Goal: Task Accomplishment & Management: Complete application form

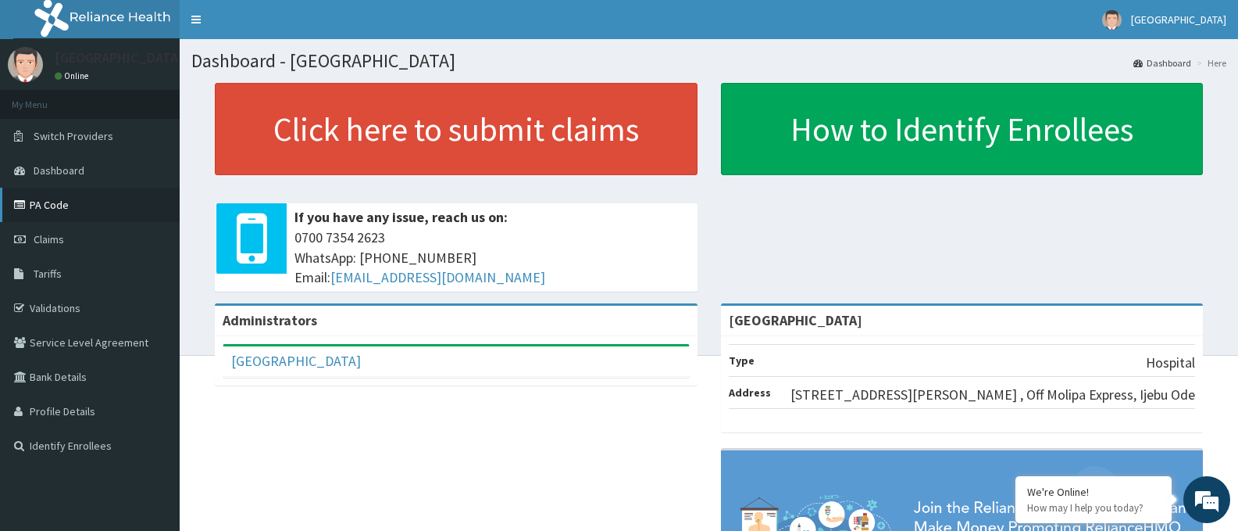
click at [48, 196] on link "PA Code" at bounding box center [90, 205] width 180 height 34
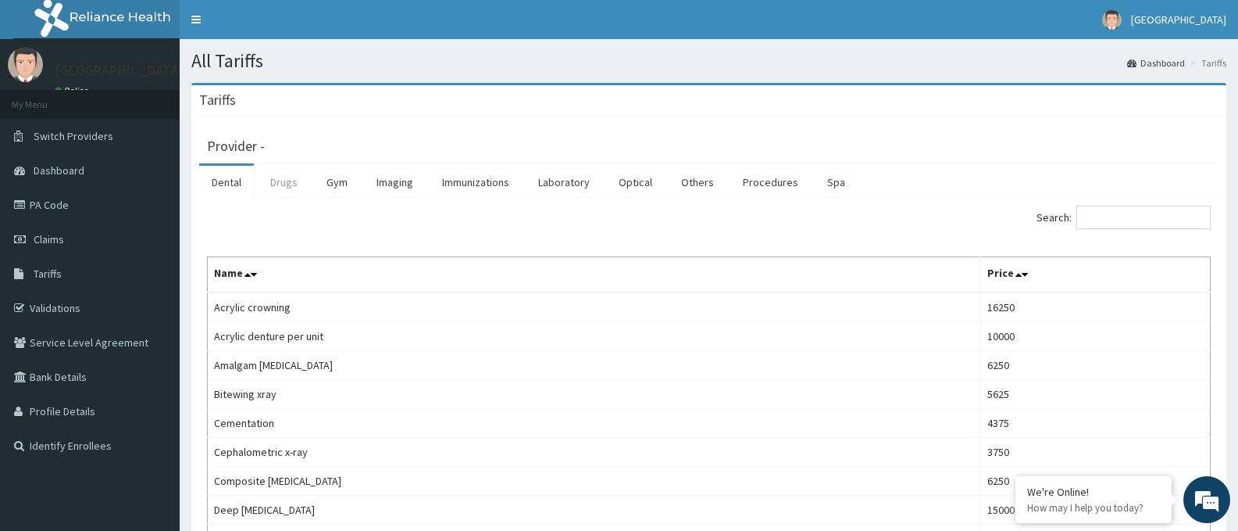
click at [284, 180] on link "Drugs" at bounding box center [284, 182] width 52 height 33
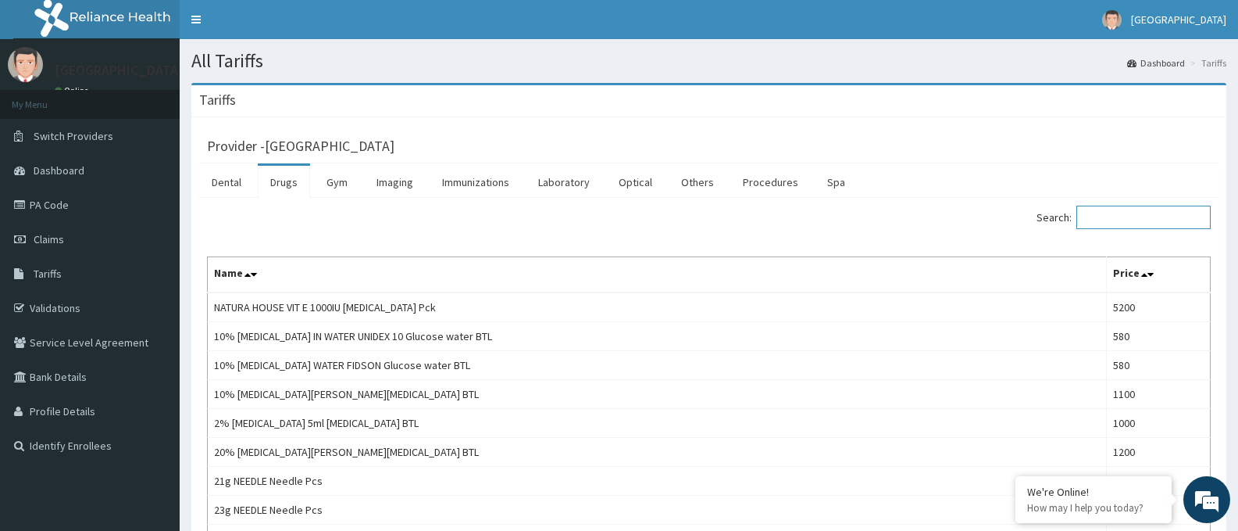
click at [1135, 216] on input "Search:" at bounding box center [1144, 217] width 134 height 23
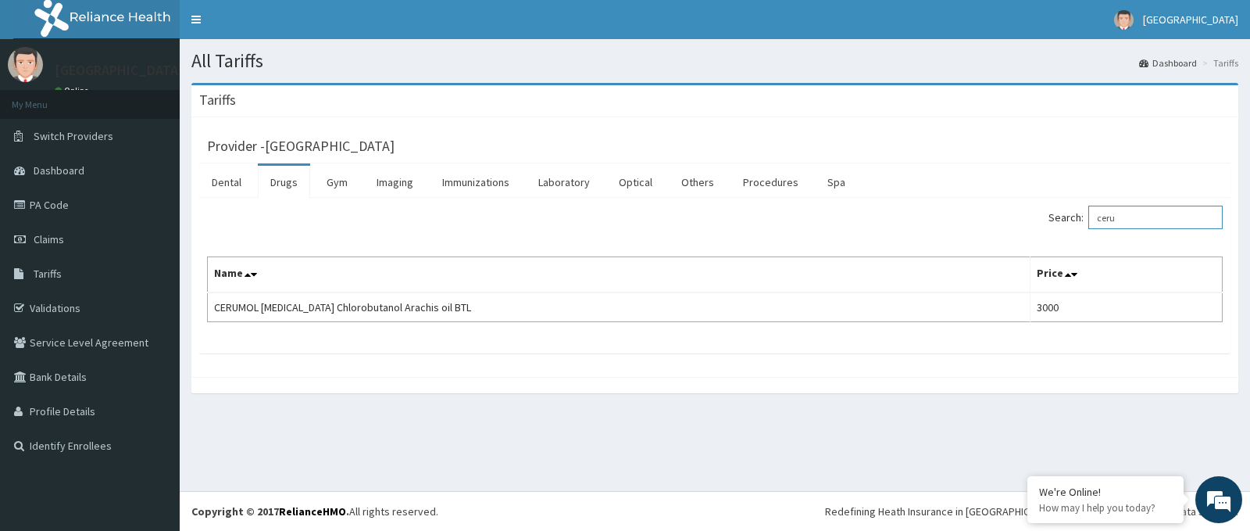
type input "ceru"
click at [763, 180] on link "Procedures" at bounding box center [771, 182] width 80 height 33
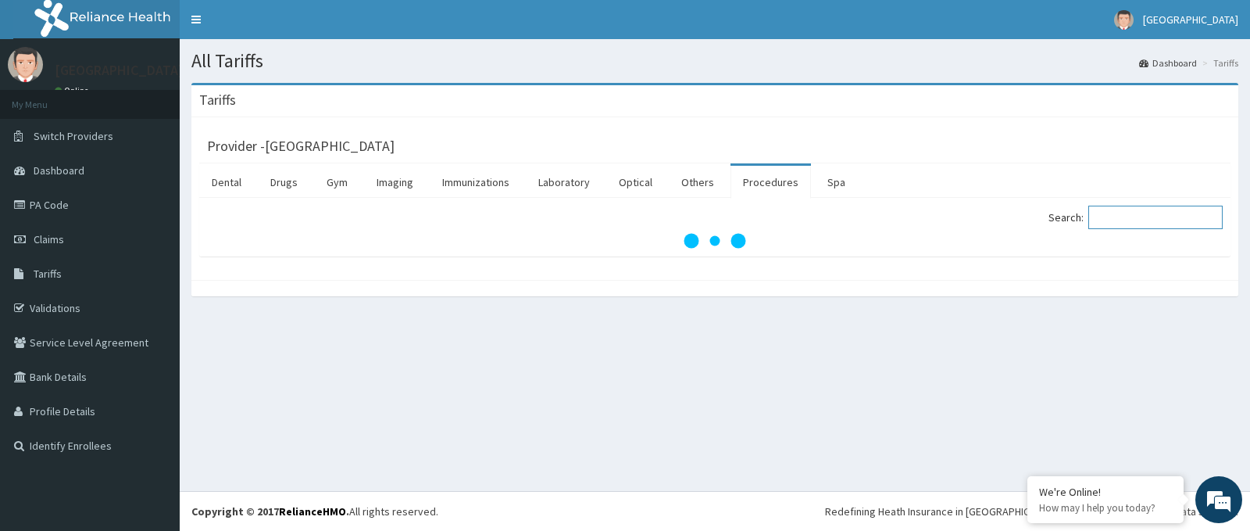
click at [1129, 216] on input "Search:" at bounding box center [1155, 217] width 134 height 23
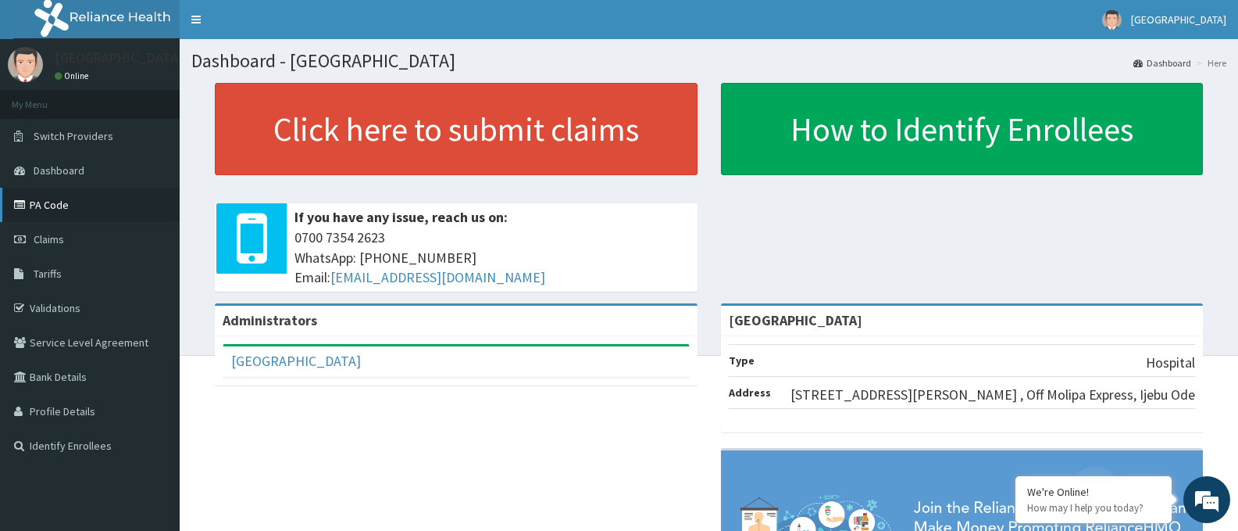
click at [84, 206] on link "PA Code" at bounding box center [90, 205] width 180 height 34
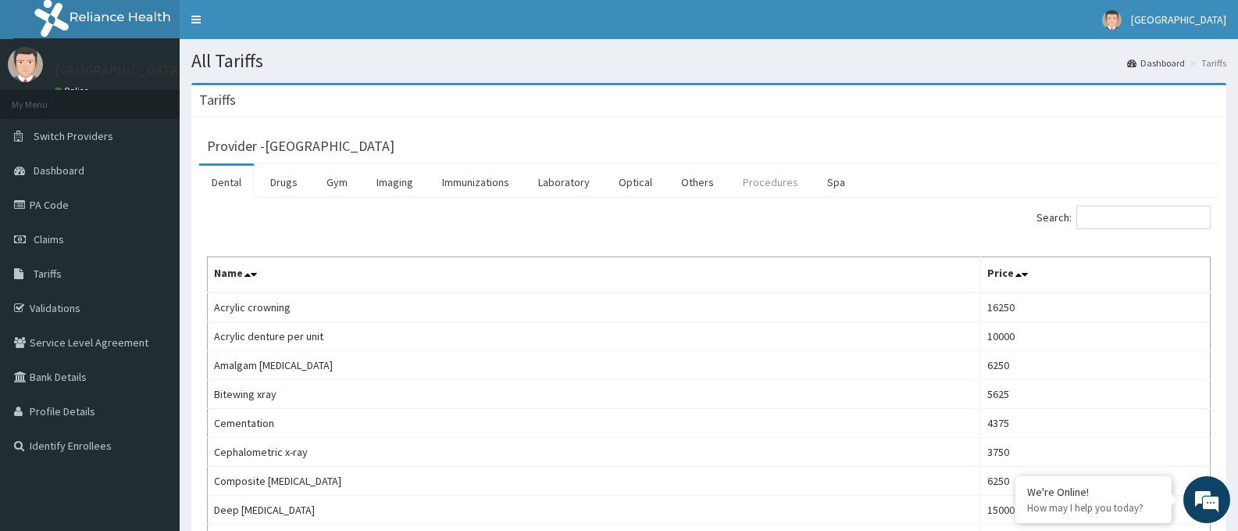
click at [748, 182] on link "Procedures" at bounding box center [771, 182] width 80 height 33
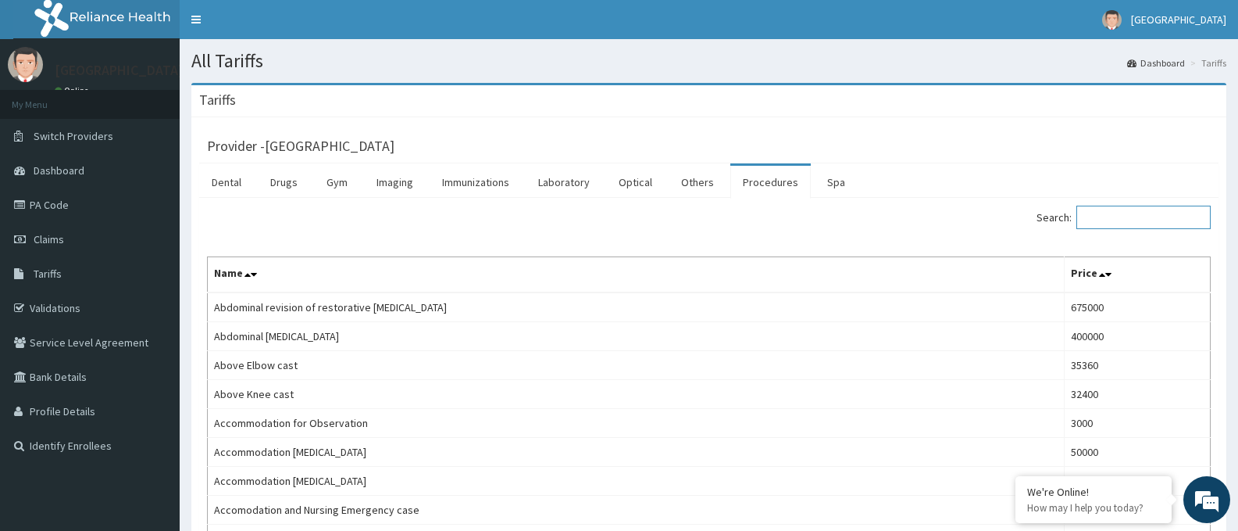
click at [1143, 219] on input "Search:" at bounding box center [1144, 217] width 134 height 23
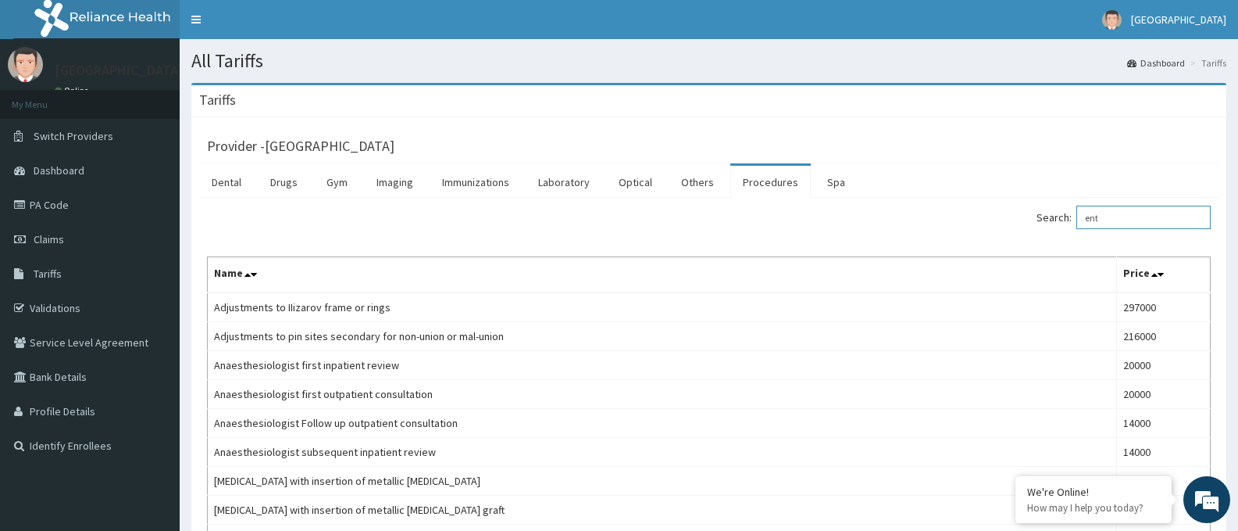
click at [1110, 212] on input "ent" at bounding box center [1144, 217] width 134 height 23
click at [1117, 223] on input "ent" at bounding box center [1144, 217] width 134 height 23
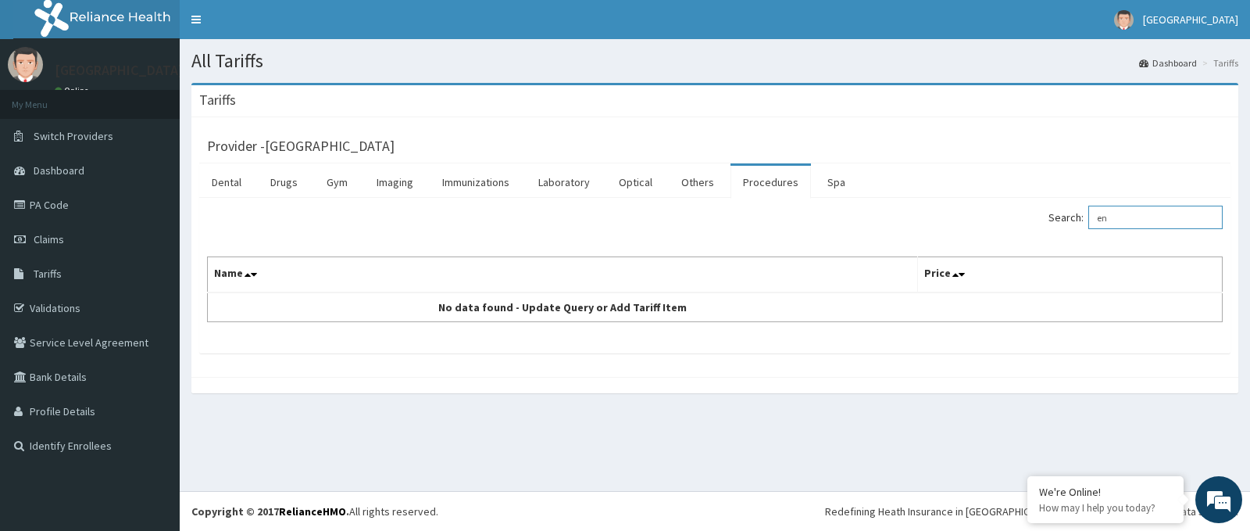
type input "e"
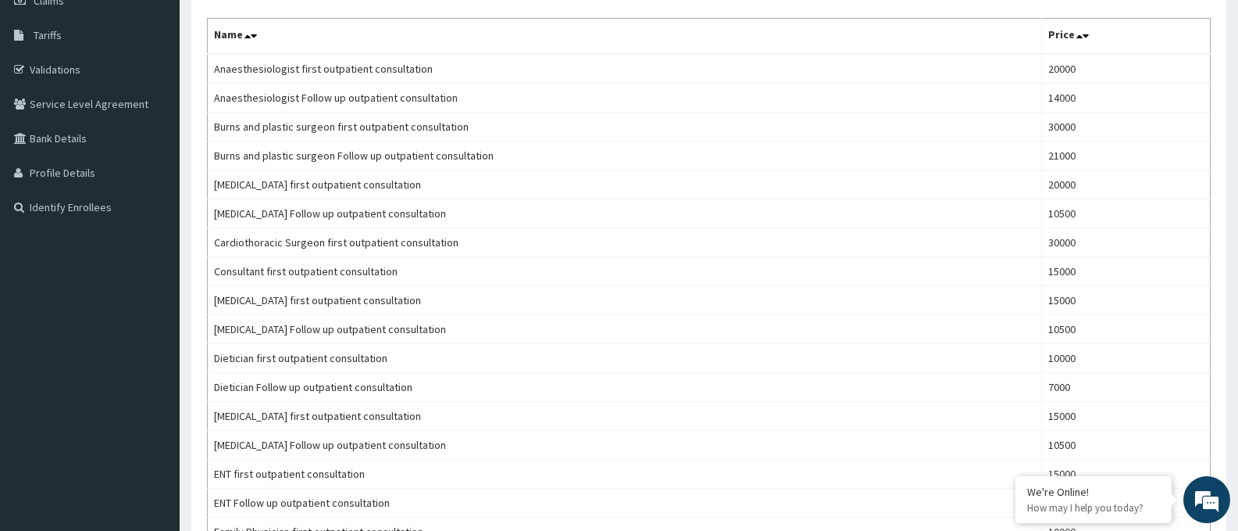
scroll to position [259, 0]
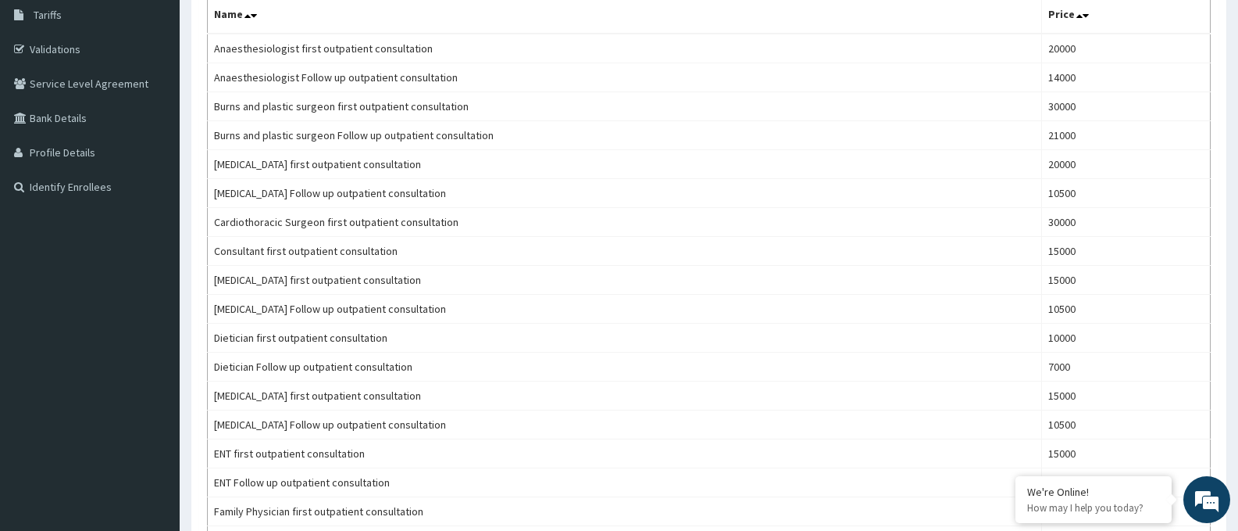
type input "consultation"
drag, startPoint x: 1238, startPoint y: 170, endPoint x: 1224, endPoint y: 95, distance: 76.2
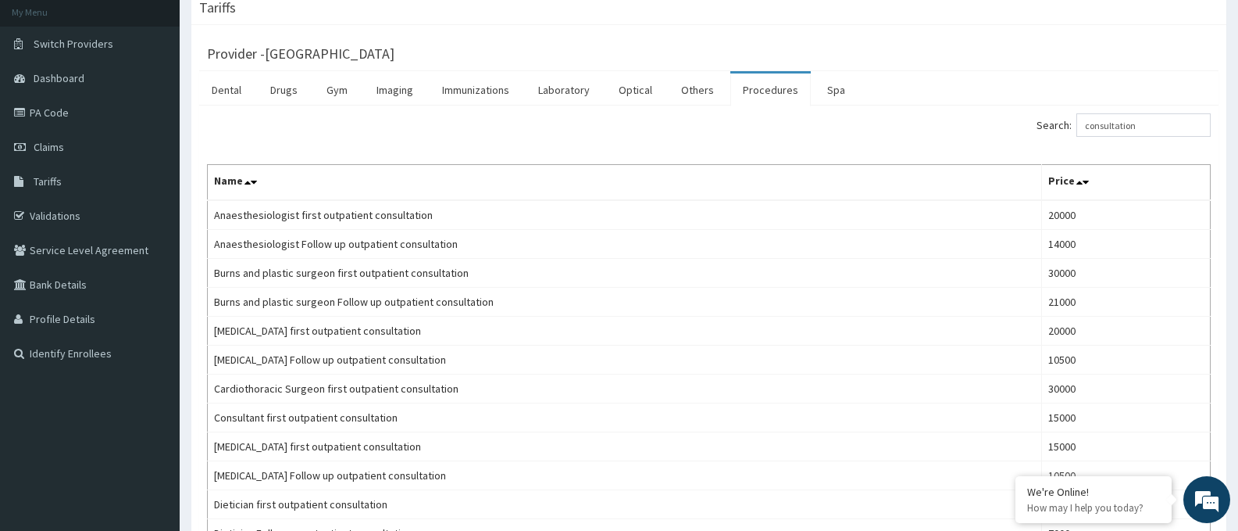
scroll to position [0, 0]
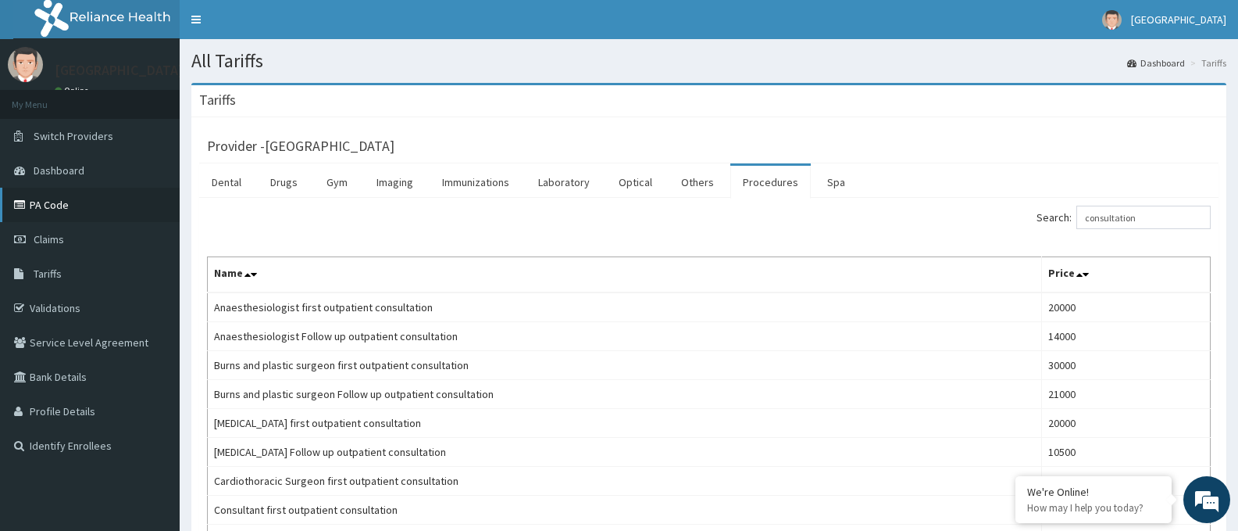
click at [46, 196] on link "PA Code" at bounding box center [90, 205] width 180 height 34
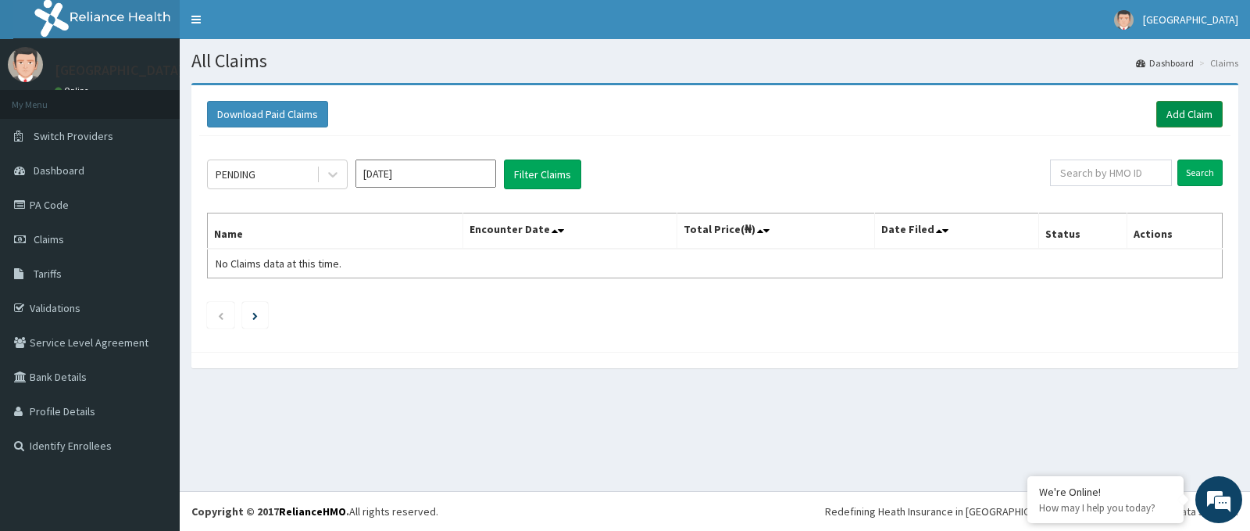
click at [1200, 103] on link "Add Claim" at bounding box center [1189, 114] width 66 height 27
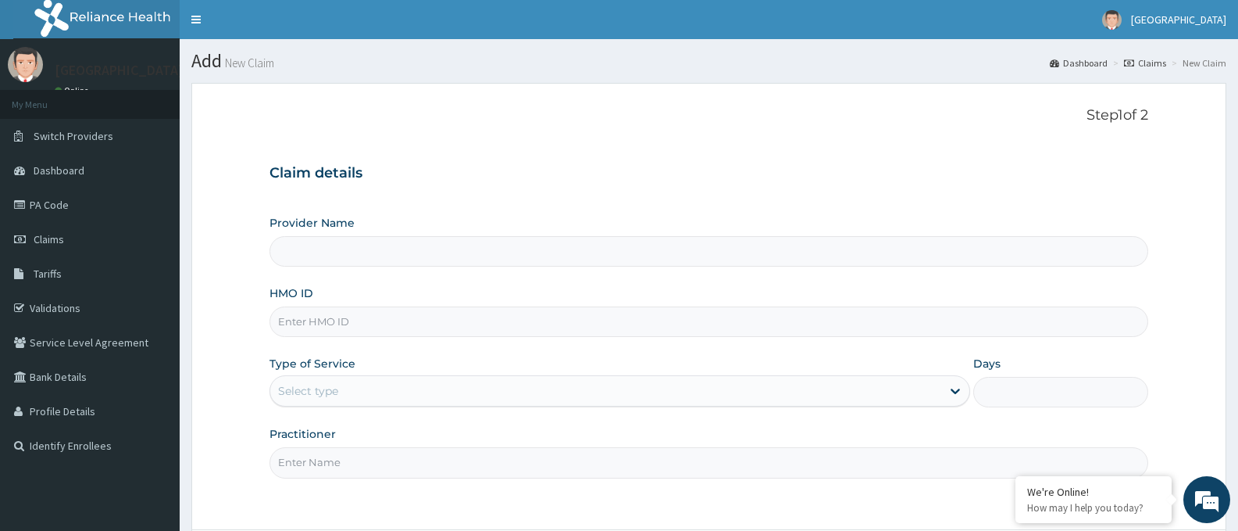
type input "[GEOGRAPHIC_DATA]"
click at [572, 318] on input "HMO ID" at bounding box center [709, 321] width 879 height 30
paste input "rfl/10176/c"
type input "rfl/10176/c"
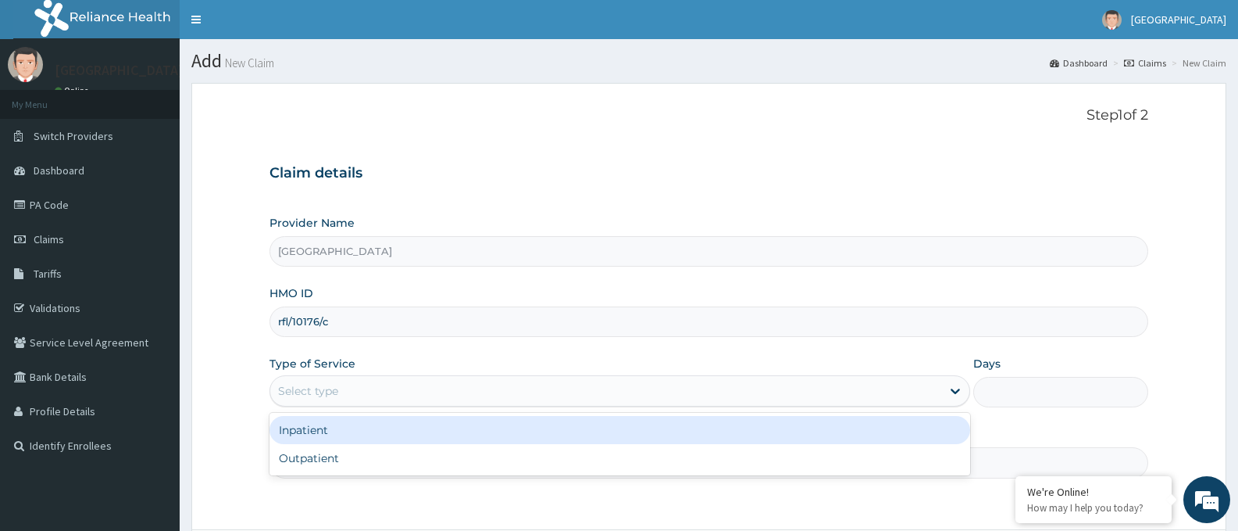
click at [494, 392] on div "Select type" at bounding box center [605, 390] width 670 height 25
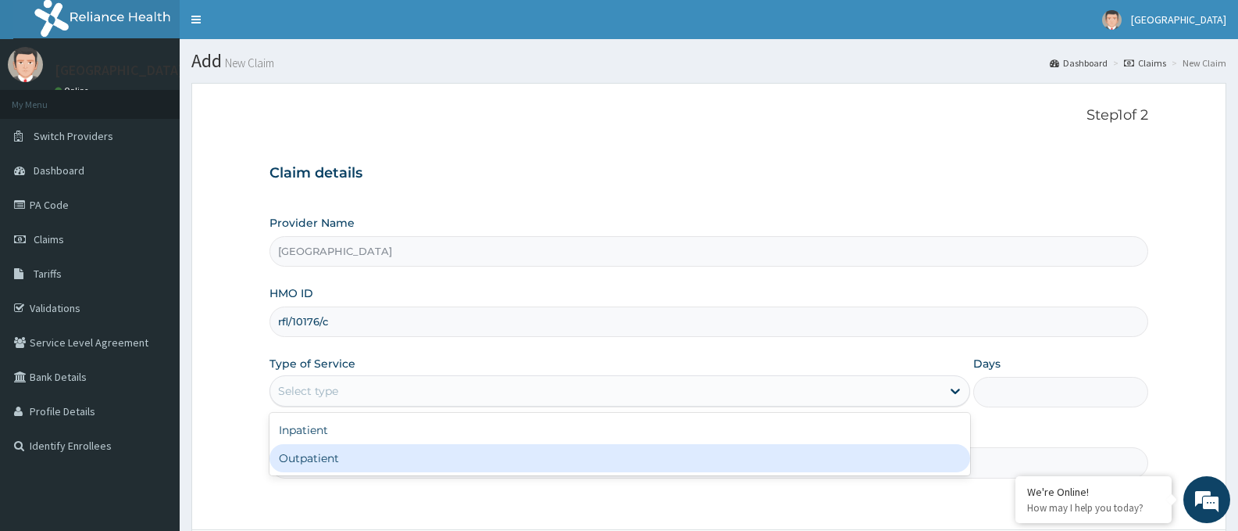
click at [482, 449] on div "Outpatient" at bounding box center [620, 458] width 700 height 28
type input "1"
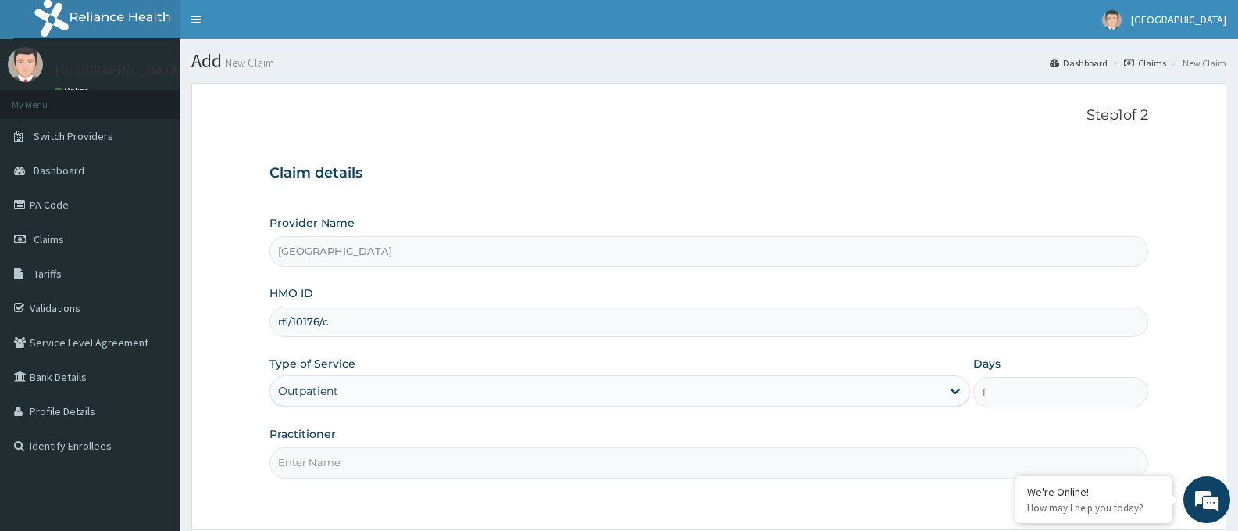
click at [431, 474] on input "Practitioner" at bounding box center [709, 462] width 879 height 30
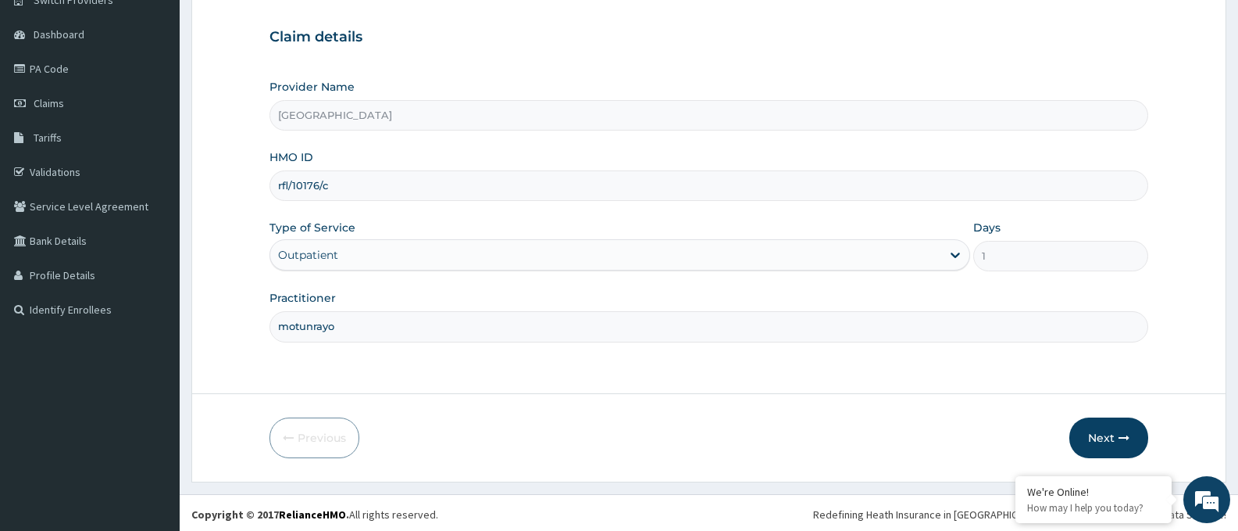
scroll to position [139, 0]
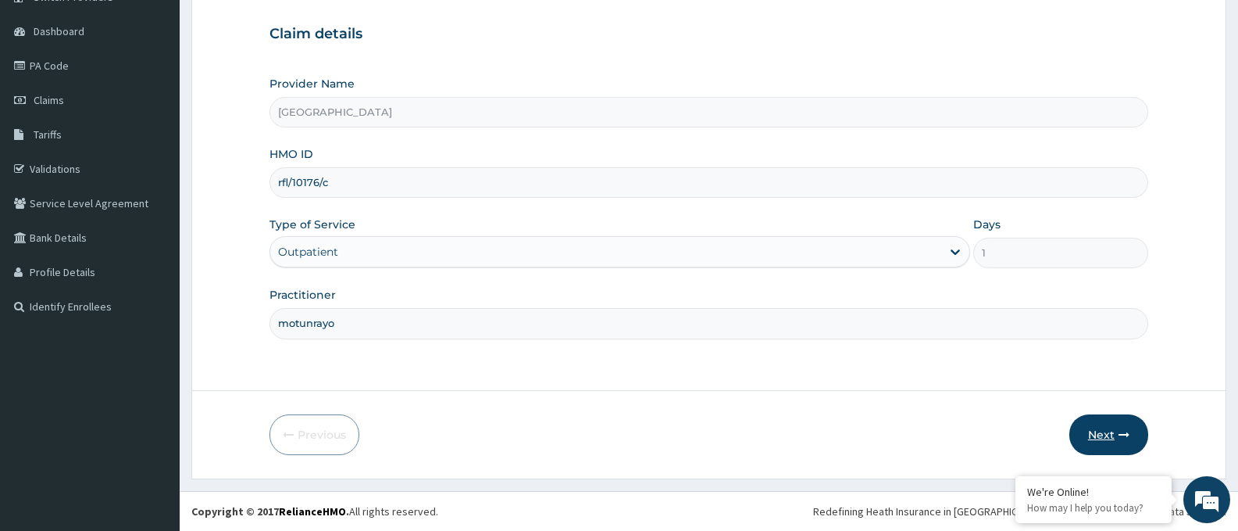
type input "motunrayo"
click at [1108, 427] on button "Next" at bounding box center [1109, 434] width 79 height 41
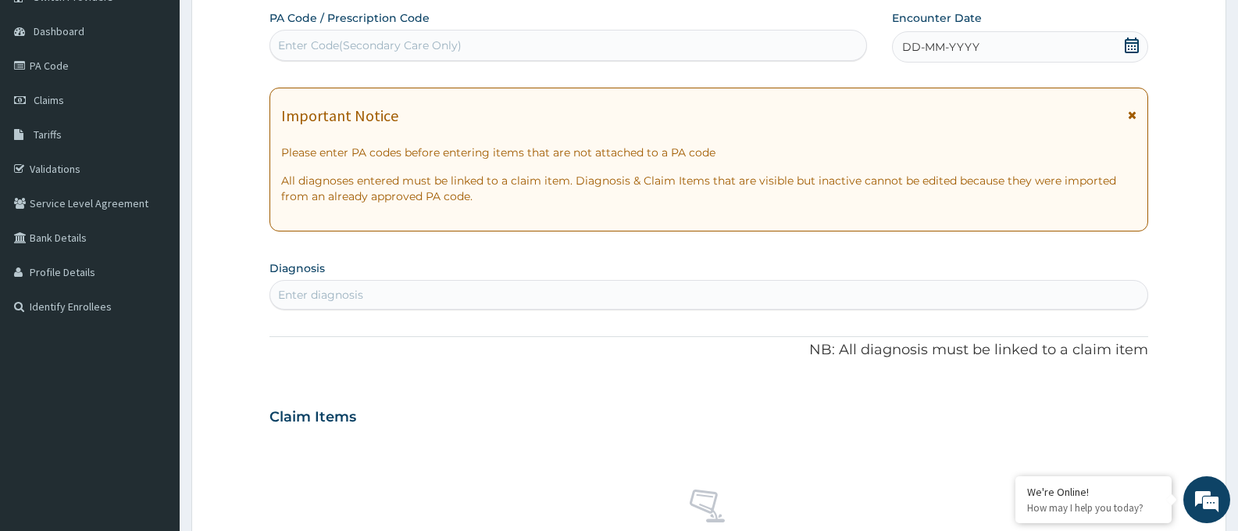
click at [440, 48] on div "Enter Code(Secondary Care Only)" at bounding box center [370, 46] width 184 height 16
paste input "PA/E492CB"
type input "PA/E492CB"
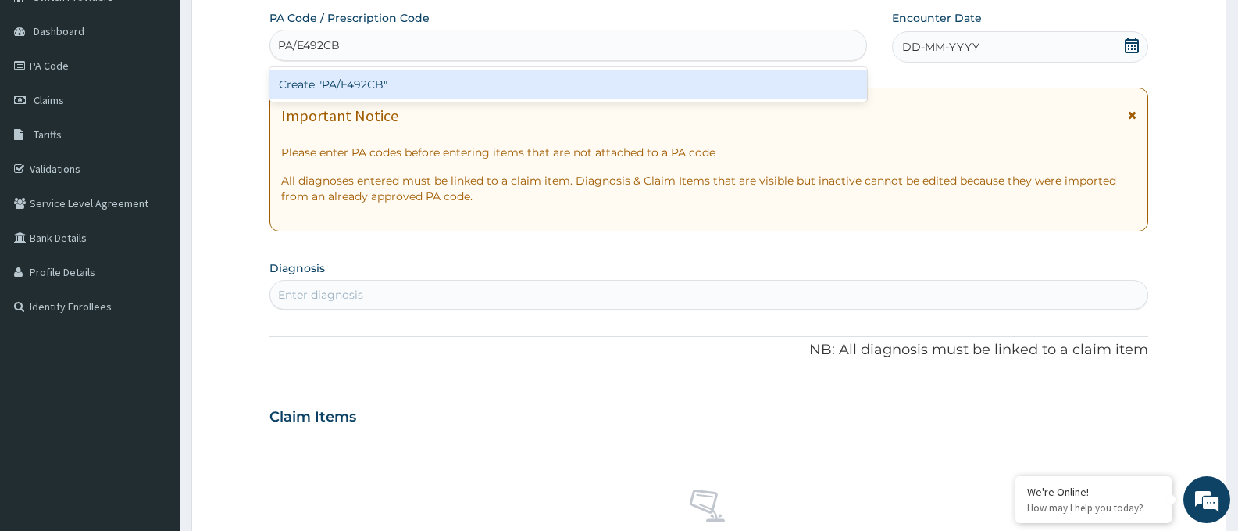
click at [430, 84] on div "Create "PA/E492CB"" at bounding box center [569, 84] width 598 height 28
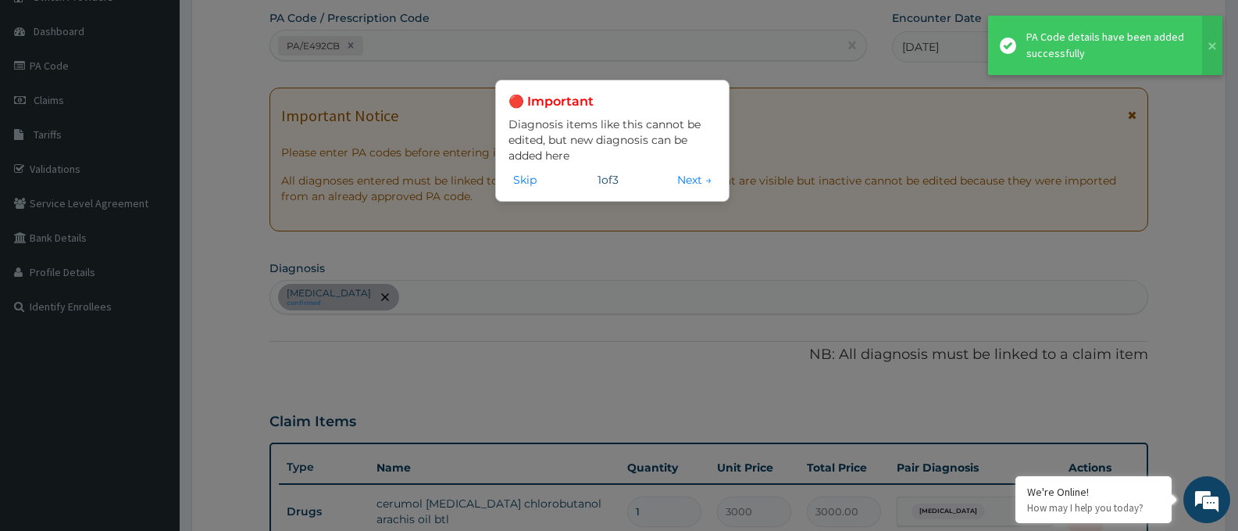
scroll to position [439, 0]
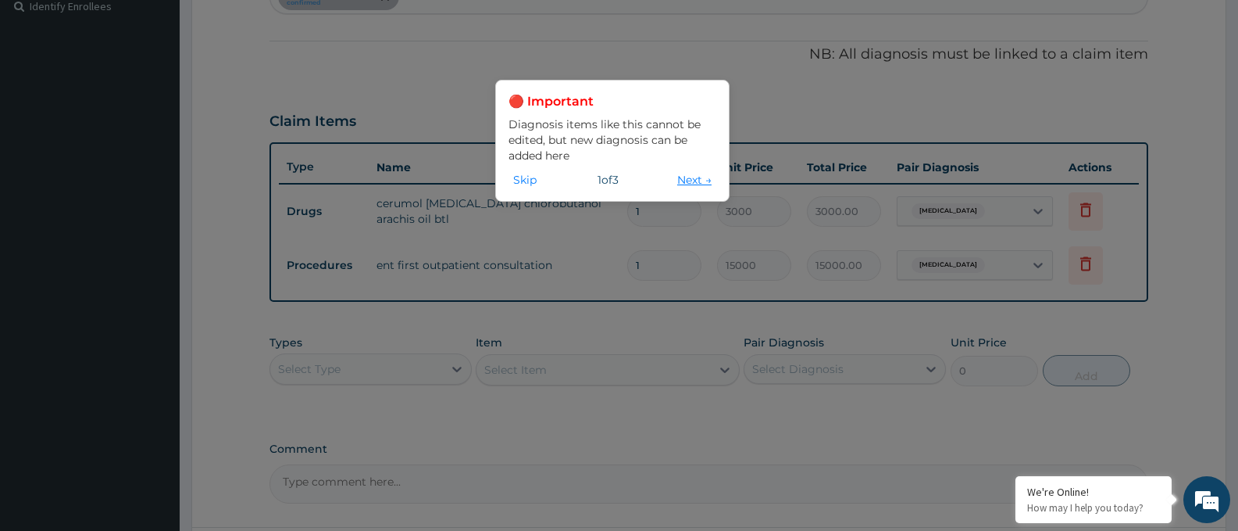
click at [695, 187] on button "Next →" at bounding box center [695, 179] width 44 height 17
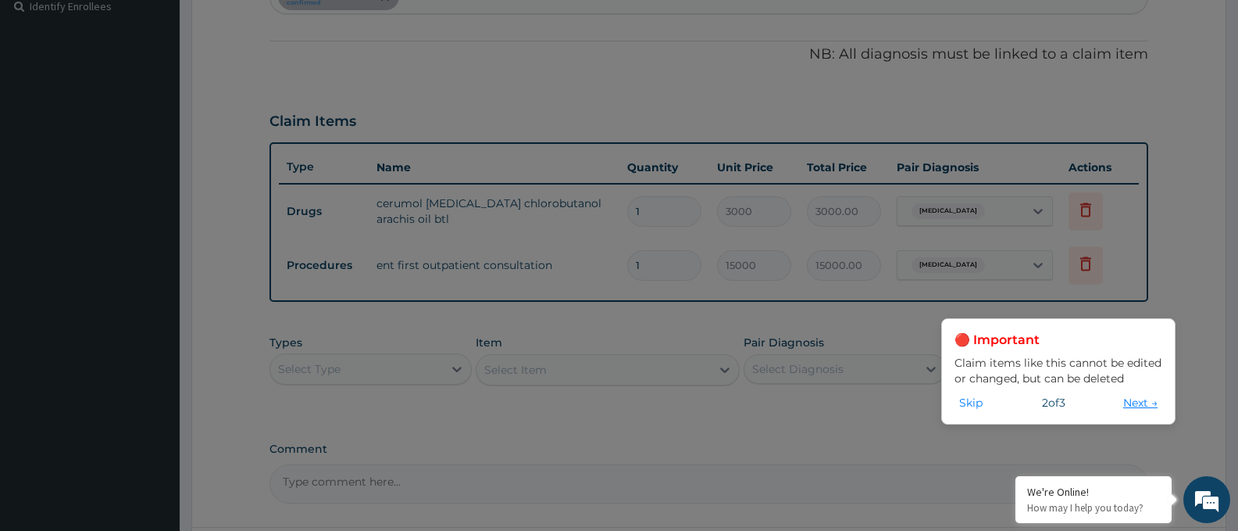
click at [695, 187] on div "🔴 Important Claim items like this cannot be edited or changed, but can be delet…" at bounding box center [619, 265] width 1238 height 531
click at [963, 402] on button "Skip" at bounding box center [971, 402] width 33 height 17
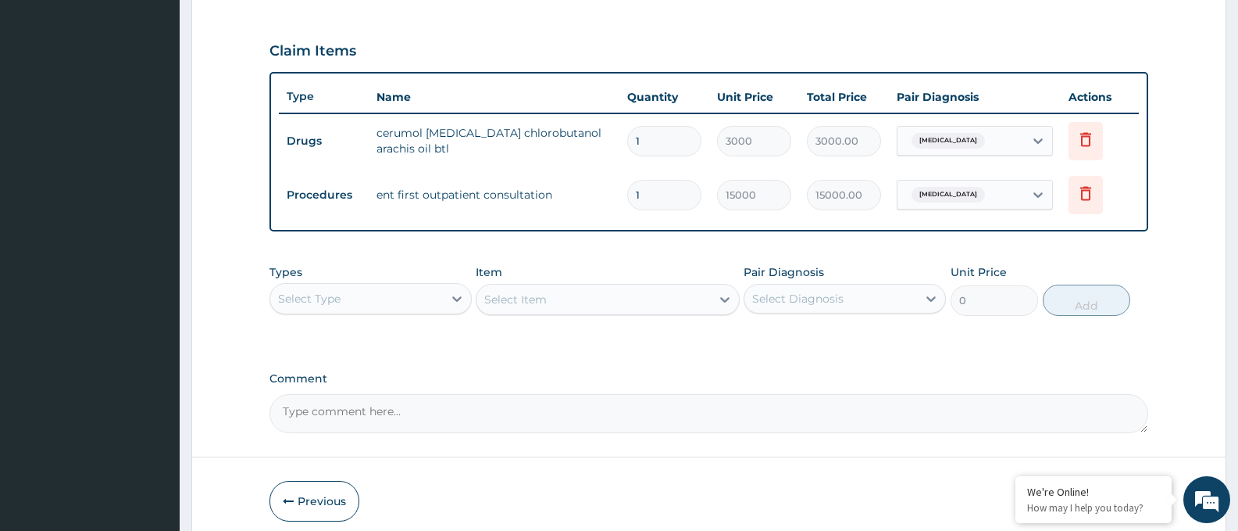
scroll to position [576, 0]
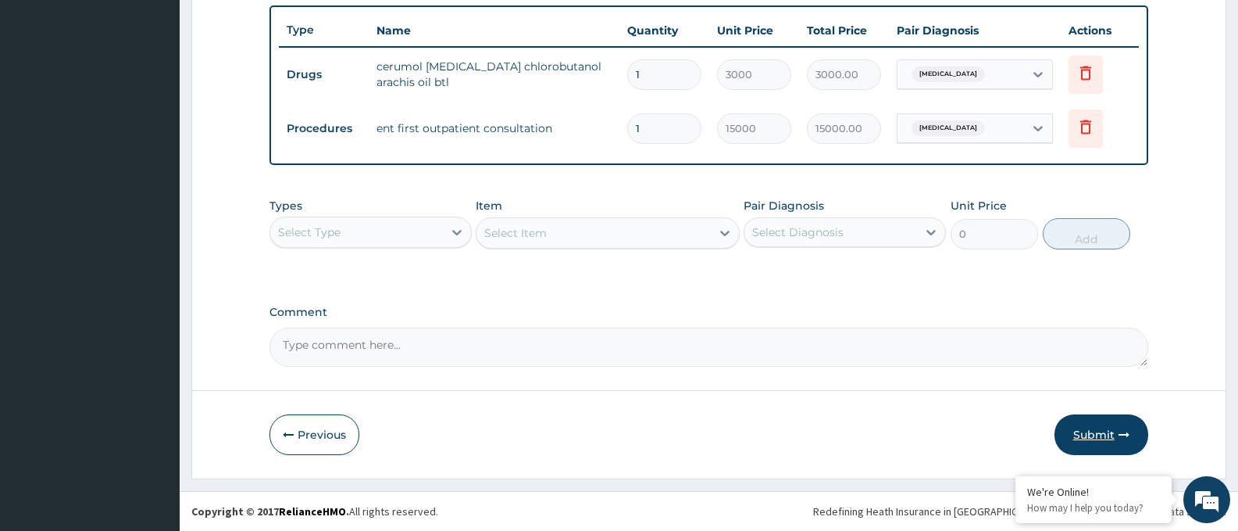
click at [1098, 441] on button "Submit" at bounding box center [1102, 434] width 94 height 41
